Goal: Navigation & Orientation: Find specific page/section

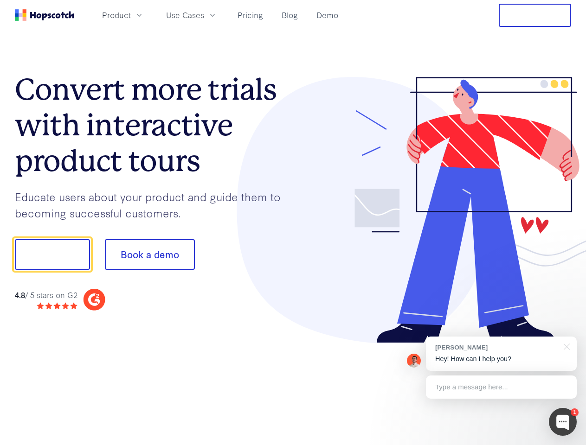
click at [293, 223] on div at bounding box center [432, 210] width 278 height 267
click at [131, 15] on span "Product" at bounding box center [116, 15] width 29 height 12
click at [204, 15] on span "Use Cases" at bounding box center [185, 15] width 38 height 12
click at [535, 15] on button "Free Trial" at bounding box center [535, 15] width 72 height 23
click at [52, 255] on button "Show me!" at bounding box center [52, 254] width 75 height 31
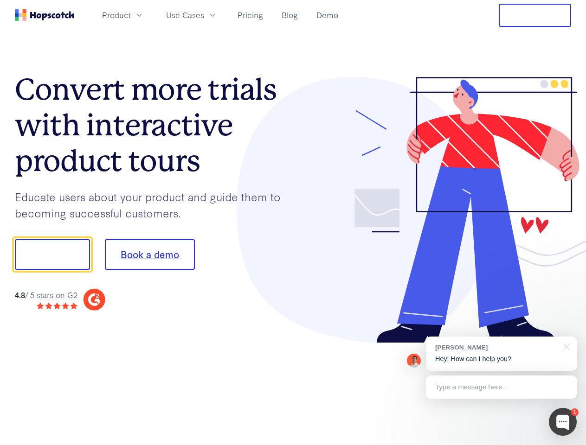
click at [149, 255] on button "Book a demo" at bounding box center [150, 254] width 90 height 31
click at [563, 422] on div at bounding box center [563, 422] width 28 height 28
click at [501, 354] on div "[PERSON_NAME] Hey! How can I help you?" at bounding box center [501, 354] width 151 height 34
click at [565, 346] on div at bounding box center [564, 346] width 23 height 19
click at [501, 387] on div at bounding box center [490, 315] width 174 height 185
